Goal: Communication & Community: Answer question/provide support

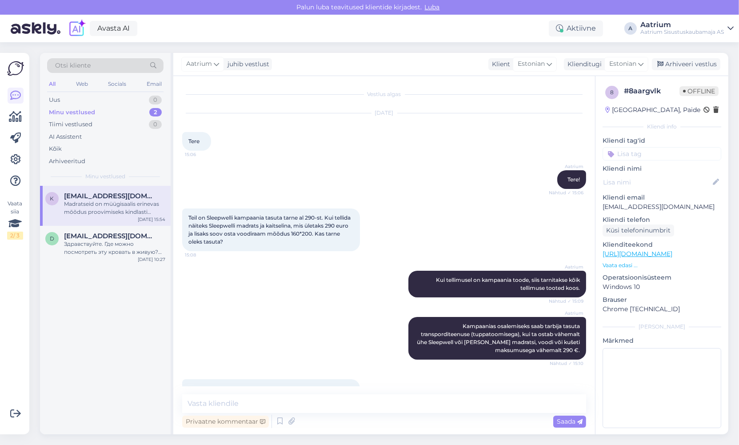
scroll to position [322, 0]
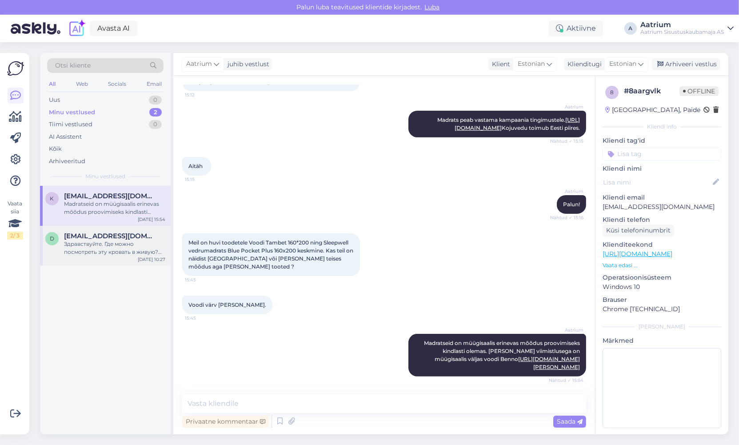
click at [119, 254] on div "Здравствуйте. Где можно посмотреть эту кровать в живую? Материал и т.д" at bounding box center [114, 248] width 101 height 16
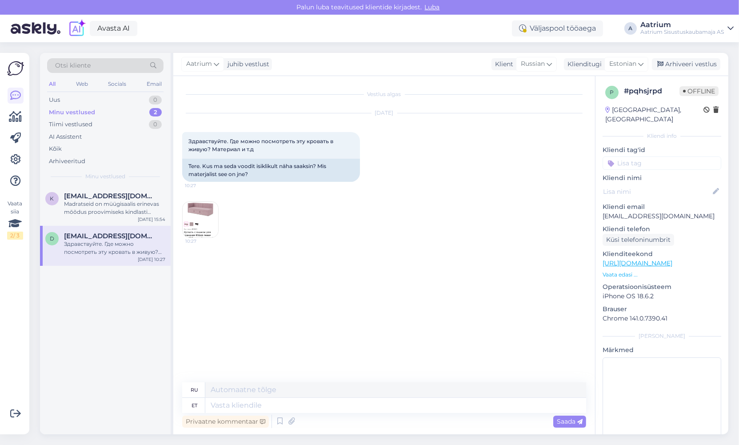
scroll to position [0, 0]
drag, startPoint x: 650, startPoint y: 206, endPoint x: 600, endPoint y: 210, distance: 49.9
click at [600, 210] on div "p # pqhsjrpd Offline [GEOGRAPHIC_DATA], [GEOGRAPHIC_DATA] Kliendi info Kliendi …" at bounding box center [661, 263] width 133 height 374
copy p "[EMAIL_ADDRESS][DOMAIN_NAME]"
click at [197, 215] on img at bounding box center [201, 220] width 36 height 36
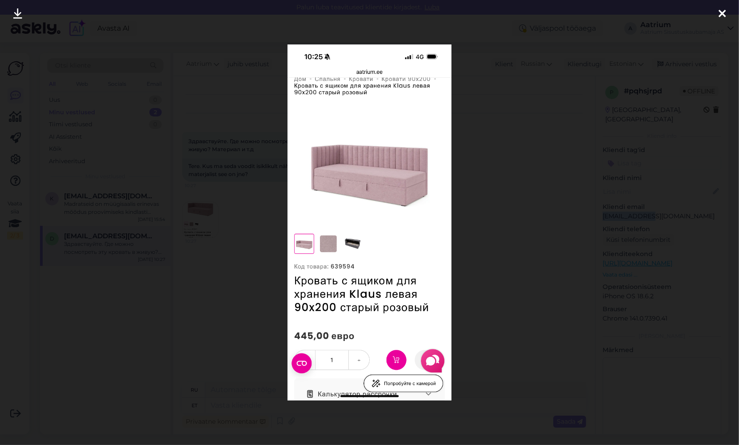
click at [197, 215] on div at bounding box center [369, 222] width 739 height 445
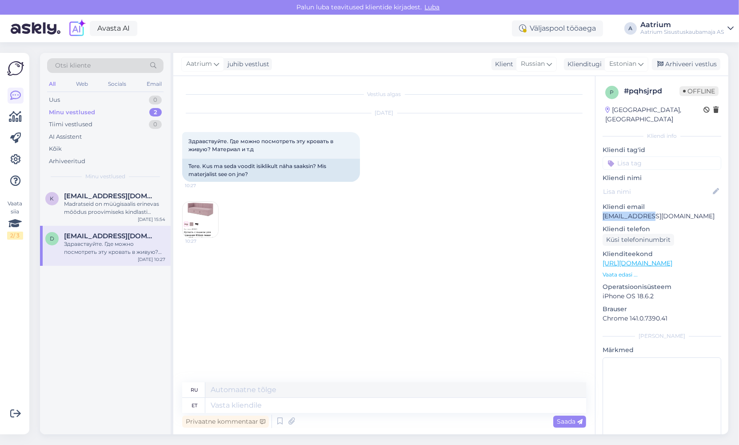
click at [209, 222] on img at bounding box center [201, 220] width 36 height 36
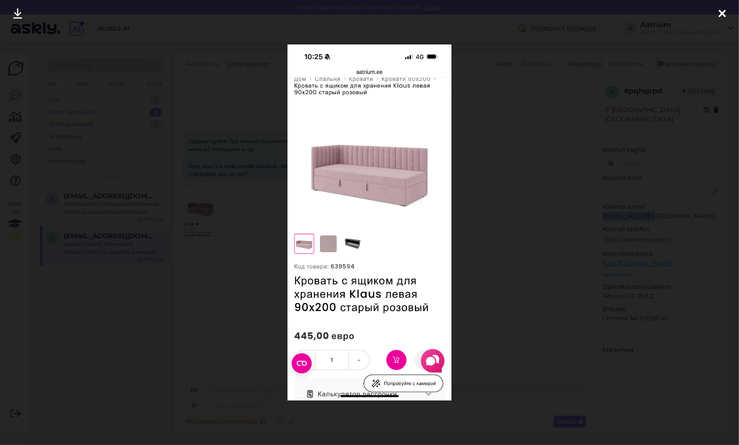
click at [209, 222] on div at bounding box center [369, 222] width 739 height 445
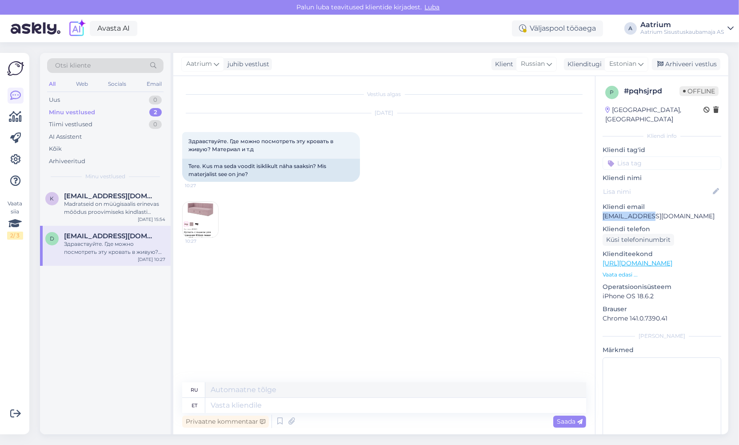
click at [209, 222] on img at bounding box center [201, 220] width 36 height 36
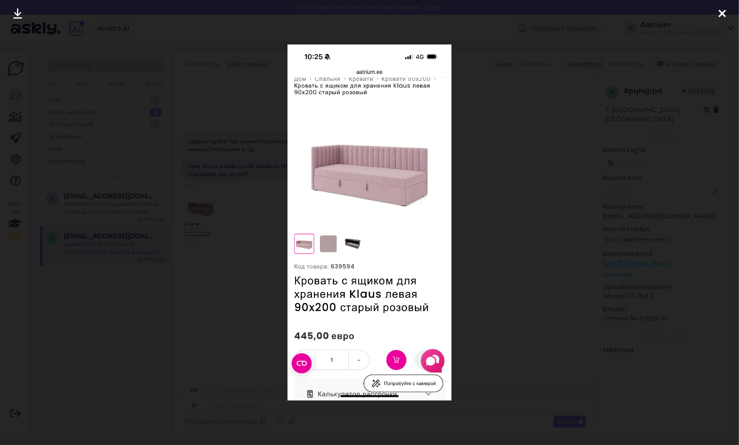
click at [718, 12] on icon at bounding box center [721, 14] width 7 height 12
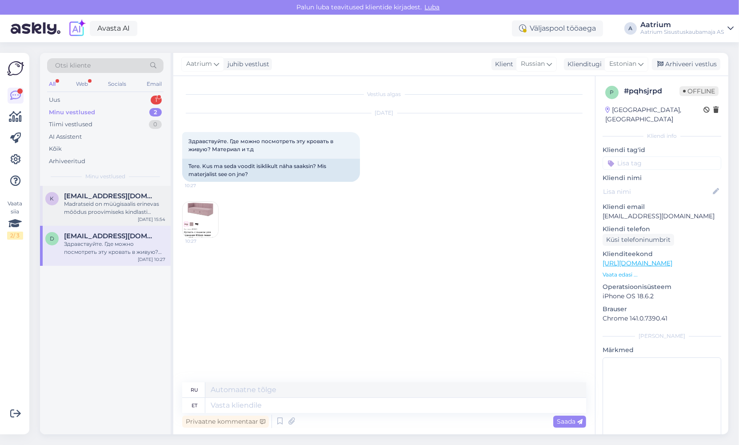
click at [103, 201] on div "Madratseid on müügisaalis erinevas mõõdus proovimiseks kindlasti olemas. [PERSO…" at bounding box center [114, 208] width 101 height 16
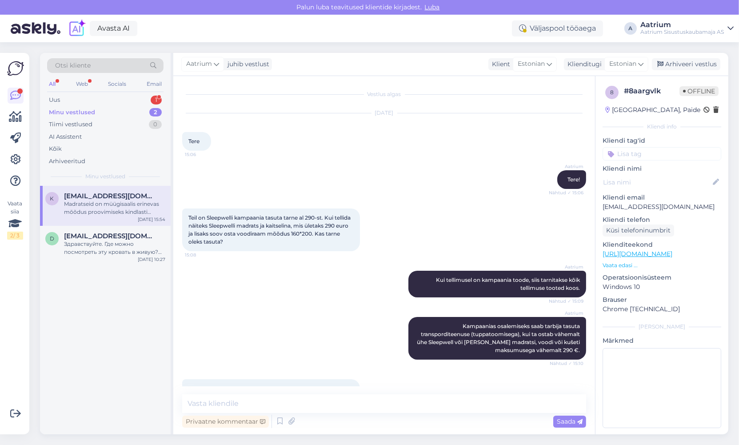
scroll to position [322, 0]
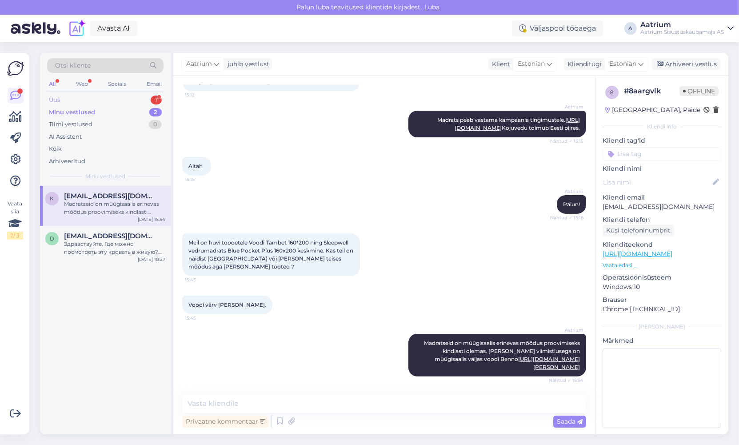
click at [65, 99] on div "Uus 1" at bounding box center [105, 100] width 116 height 12
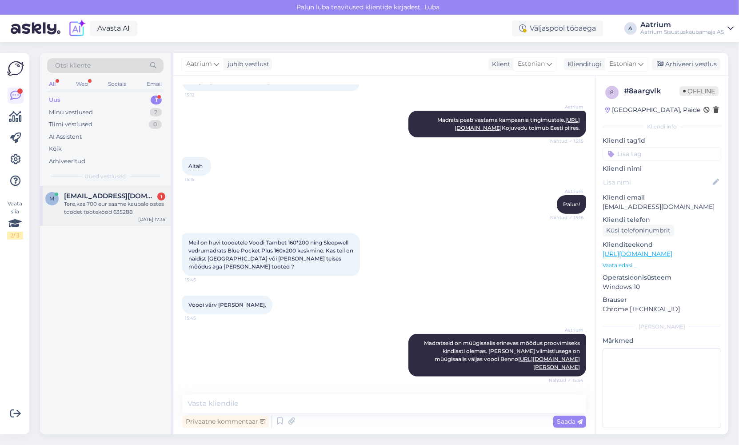
click at [95, 206] on div "Tere,kas 700 eur saame kaubale ostes toodet tootekood 635288" at bounding box center [114, 208] width 101 height 16
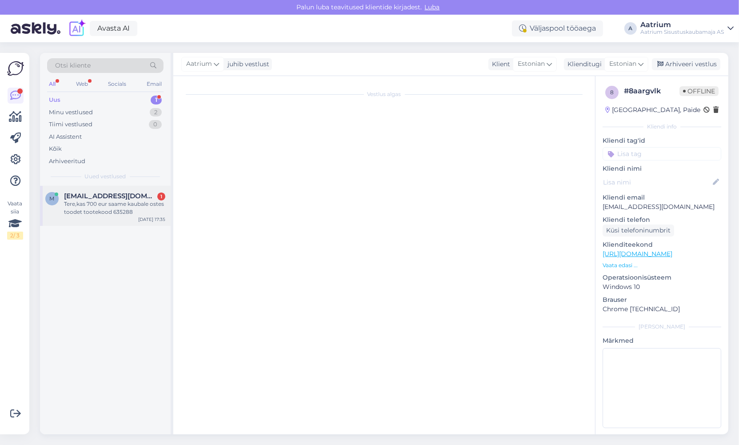
scroll to position [0, 0]
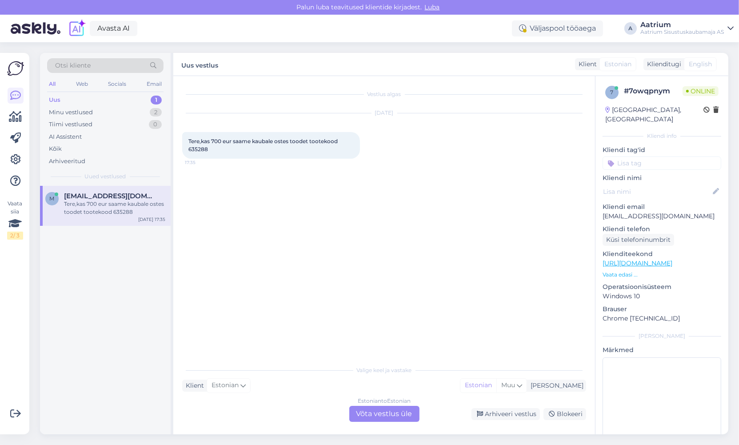
click at [394, 416] on div "Estonian to Estonian Võta vestlus üle" at bounding box center [384, 413] width 70 height 16
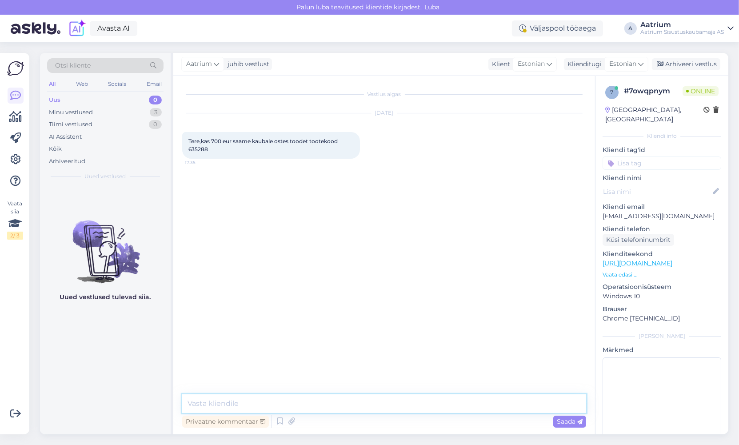
click at [249, 403] on textarea at bounding box center [384, 403] width 404 height 19
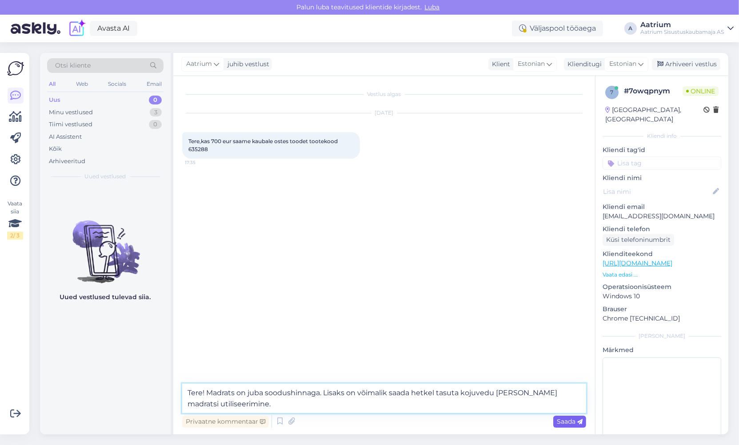
type textarea "Tere! Madrats on juba soodushinnaga. Lisaks on võimalik saada hetkel tasuta koj…"
click at [560, 424] on span "Saada" at bounding box center [569, 421] width 26 height 8
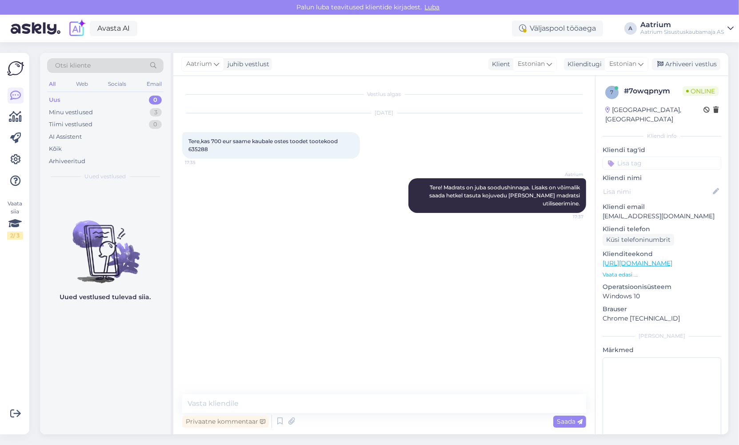
click at [306, 225] on div "Vestlus algas [DATE] Tere,kas 700 eur saame kaubale ostes toodet tootekood 6352…" at bounding box center [388, 235] width 412 height 301
